Goal: Task Accomplishment & Management: Manage account settings

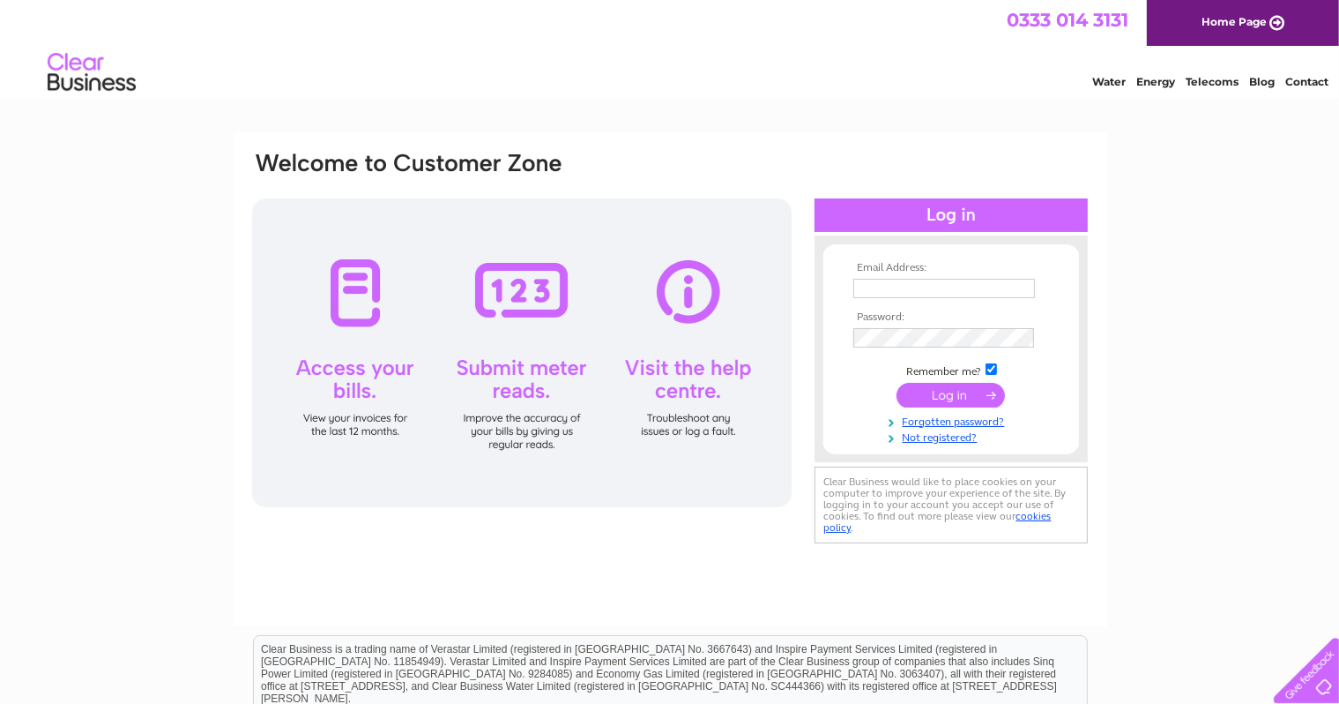
type input "[EMAIL_ADDRESS][DOMAIN_NAME]"
click at [700, 391] on input "submit" at bounding box center [951, 395] width 108 height 25
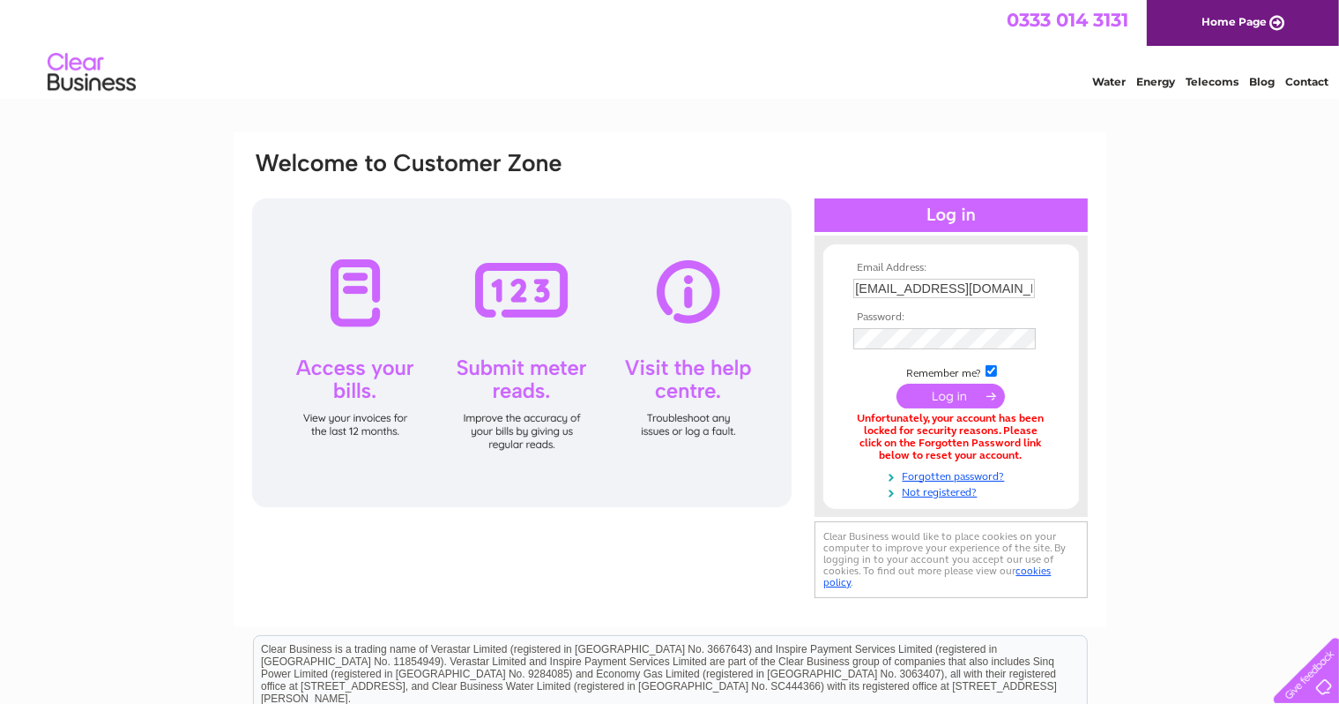
click at [924, 399] on input "submit" at bounding box center [951, 396] width 108 height 25
click at [982, 472] on link "Forgotten password?" at bounding box center [953, 473] width 200 height 17
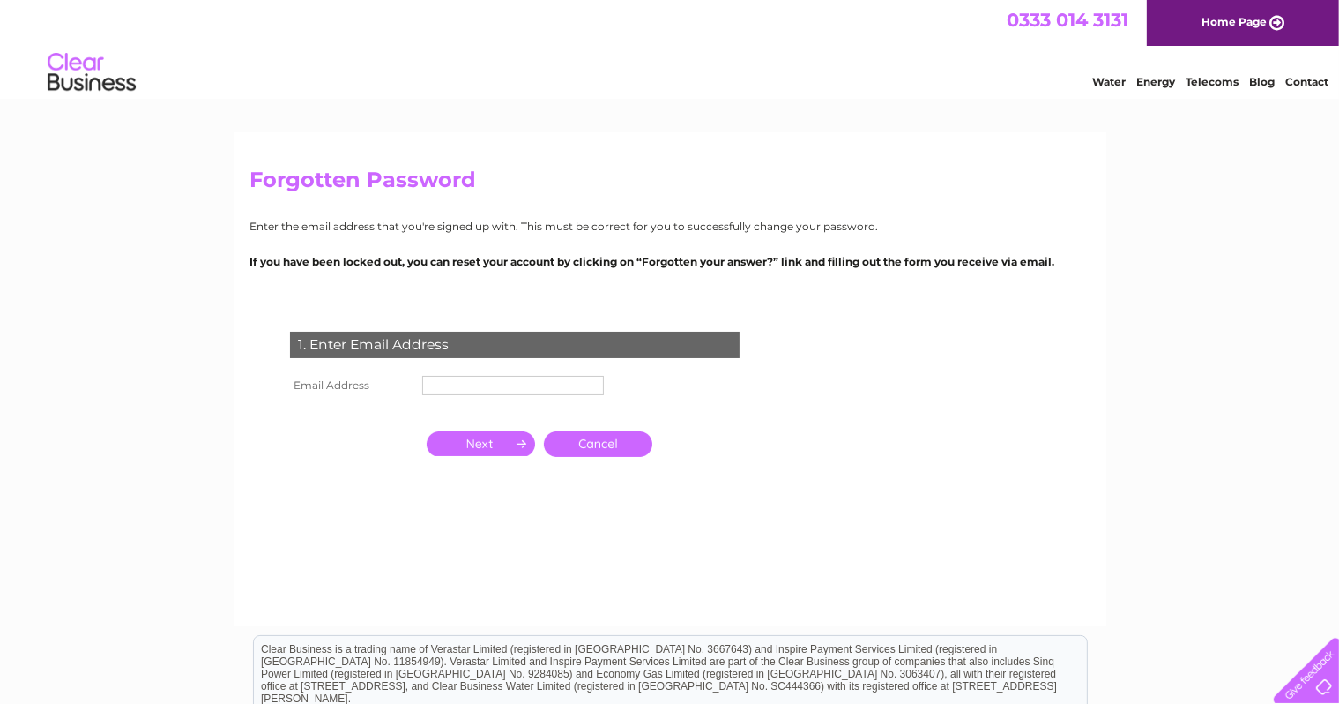
type input "[EMAIL_ADDRESS][DOMAIN_NAME]"
click at [492, 438] on input "button" at bounding box center [481, 443] width 108 height 25
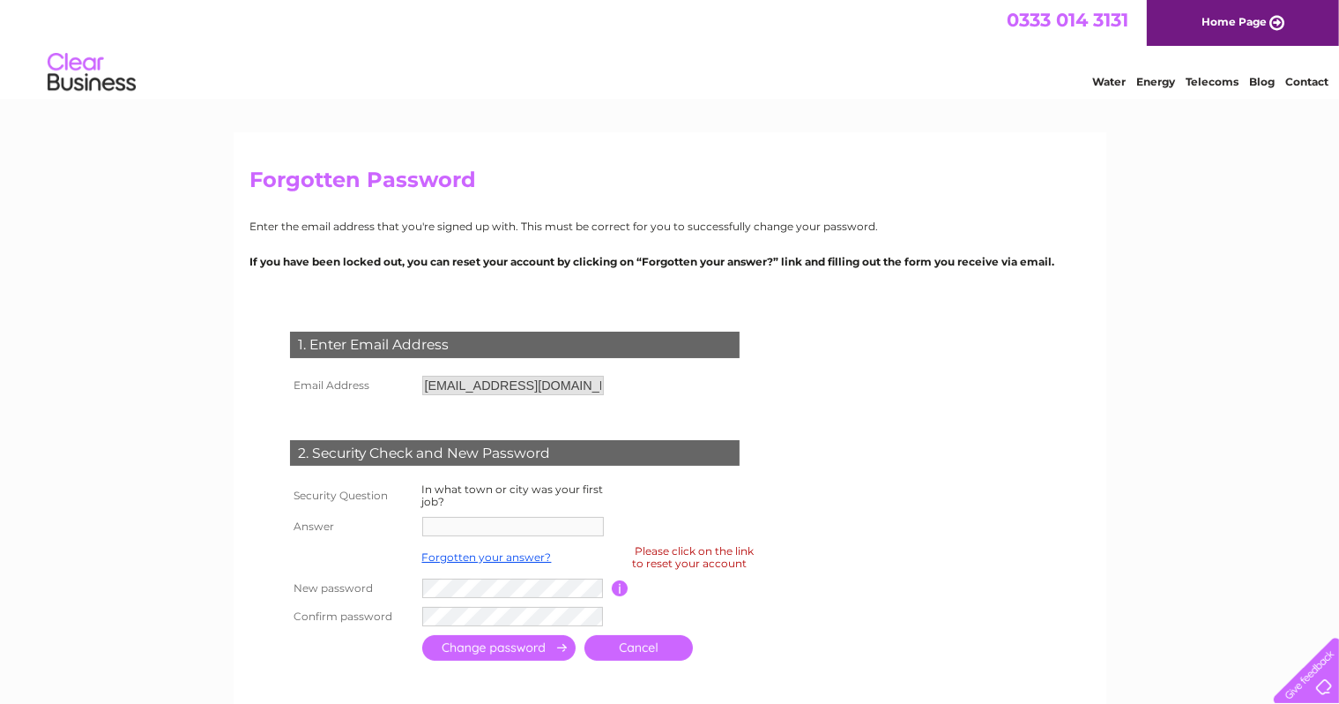
click at [460, 513] on td at bounding box center [515, 526] width 194 height 28
click at [621, 587] on input "button" at bounding box center [620, 588] width 17 height 16
click at [458, 580] on tbody "Security Question In what town or city was your first job? Answer Forgotten you…" at bounding box center [536, 555] width 501 height 152
click at [621, 587] on input "button" at bounding box center [620, 588] width 17 height 16
click at [446, 557] on link "Forgotten your answer?" at bounding box center [487, 556] width 130 height 13
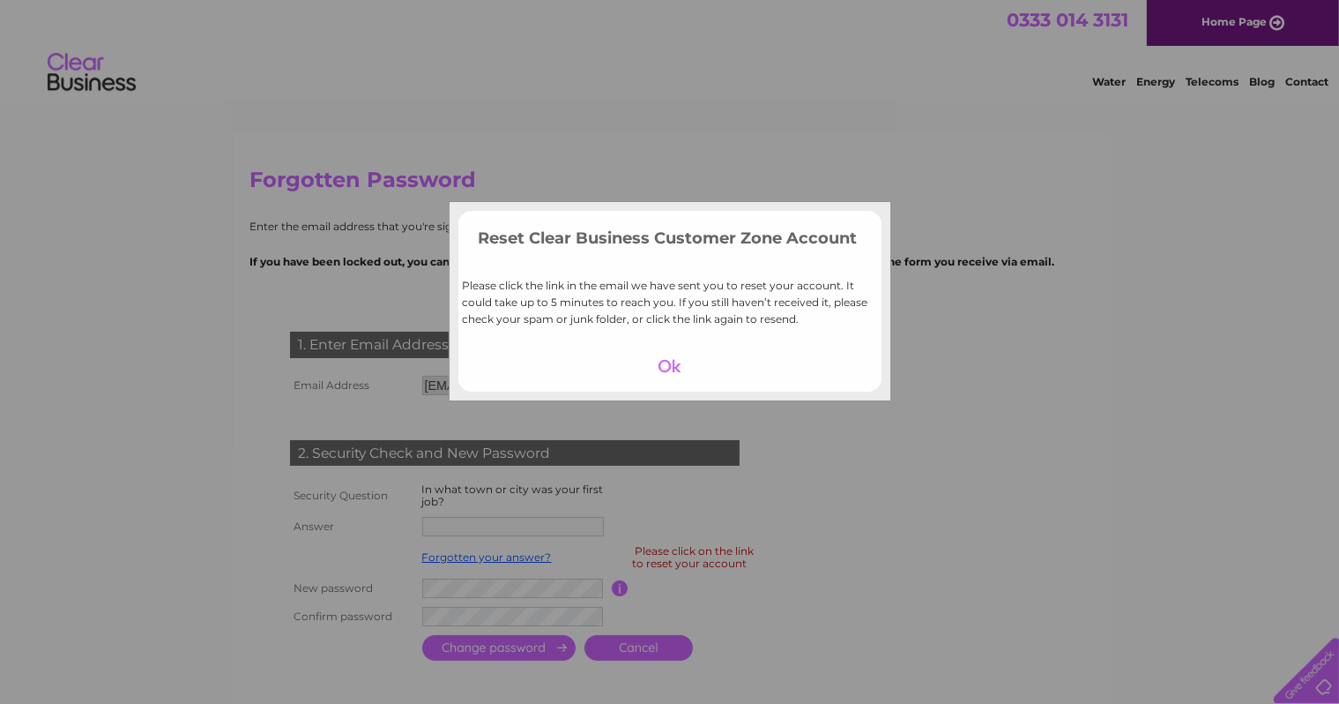
click at [670, 365] on div at bounding box center [669, 366] width 108 height 25
